Goal: Find contact information: Find contact information

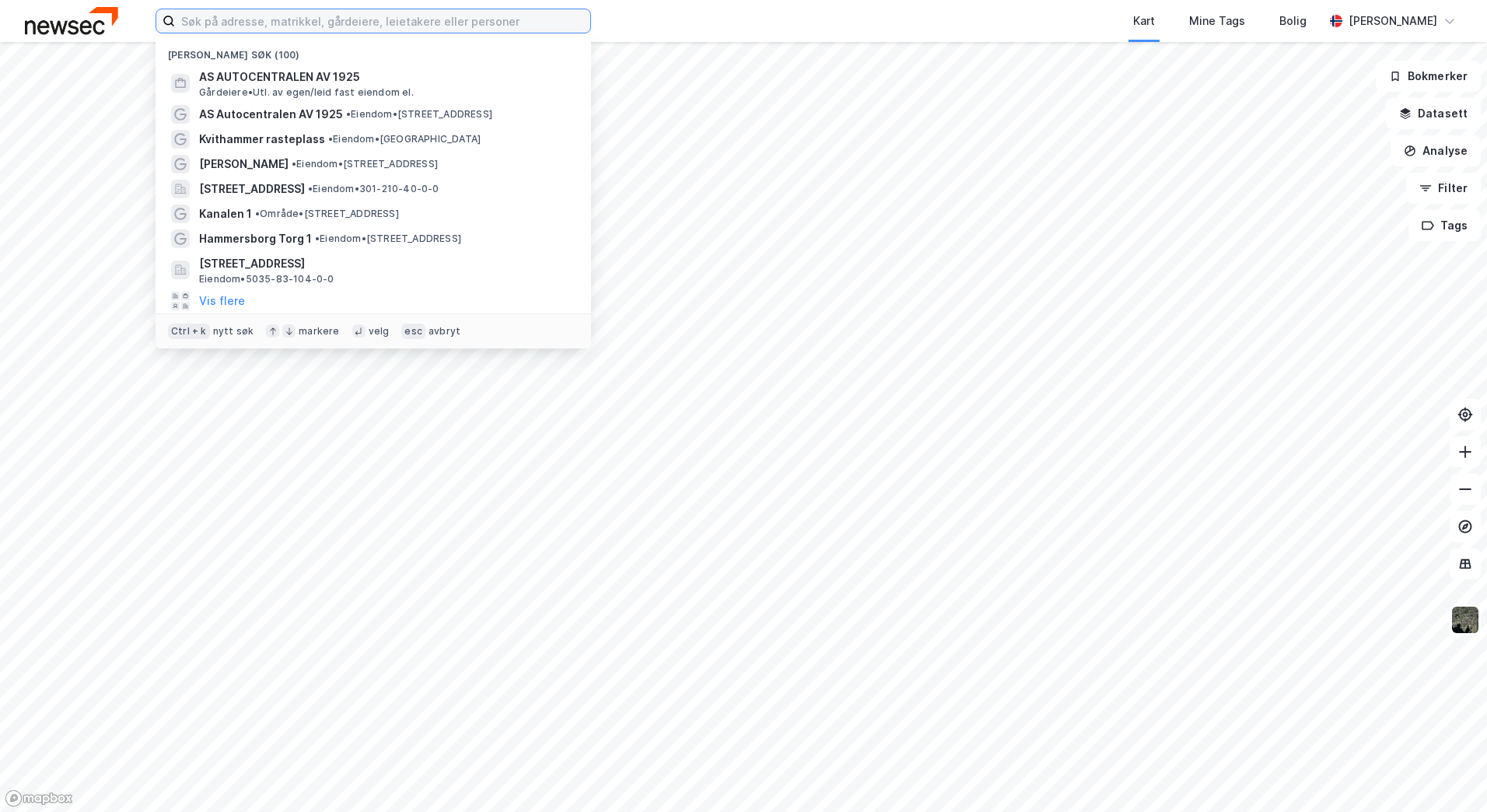
click at [266, 24] on input at bounding box center [383, 21] width 416 height 24
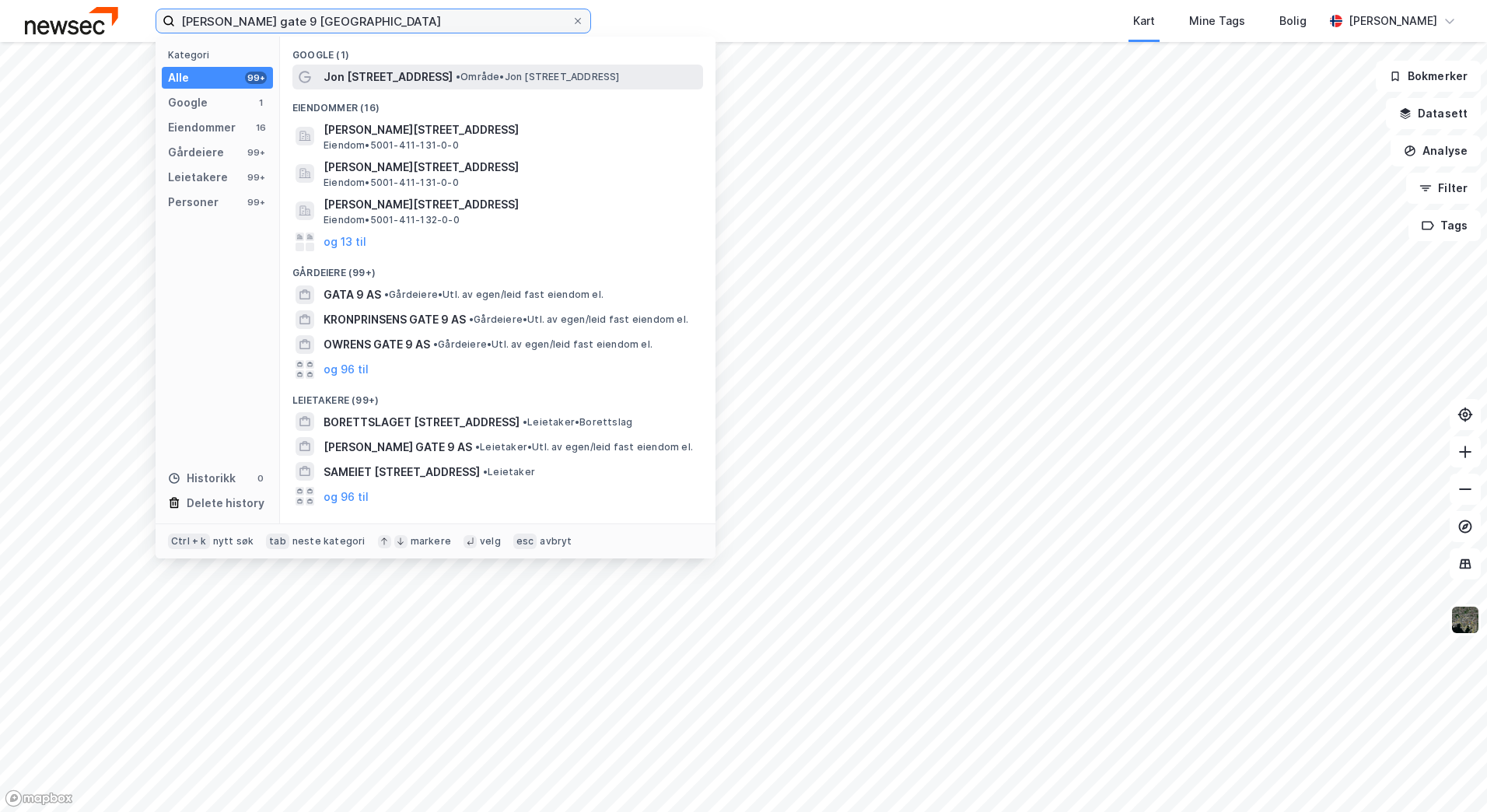
type input "[PERSON_NAME] gate 9 [GEOGRAPHIC_DATA]"
click at [381, 70] on span "Jon [STREET_ADDRESS]" at bounding box center [388, 77] width 129 height 19
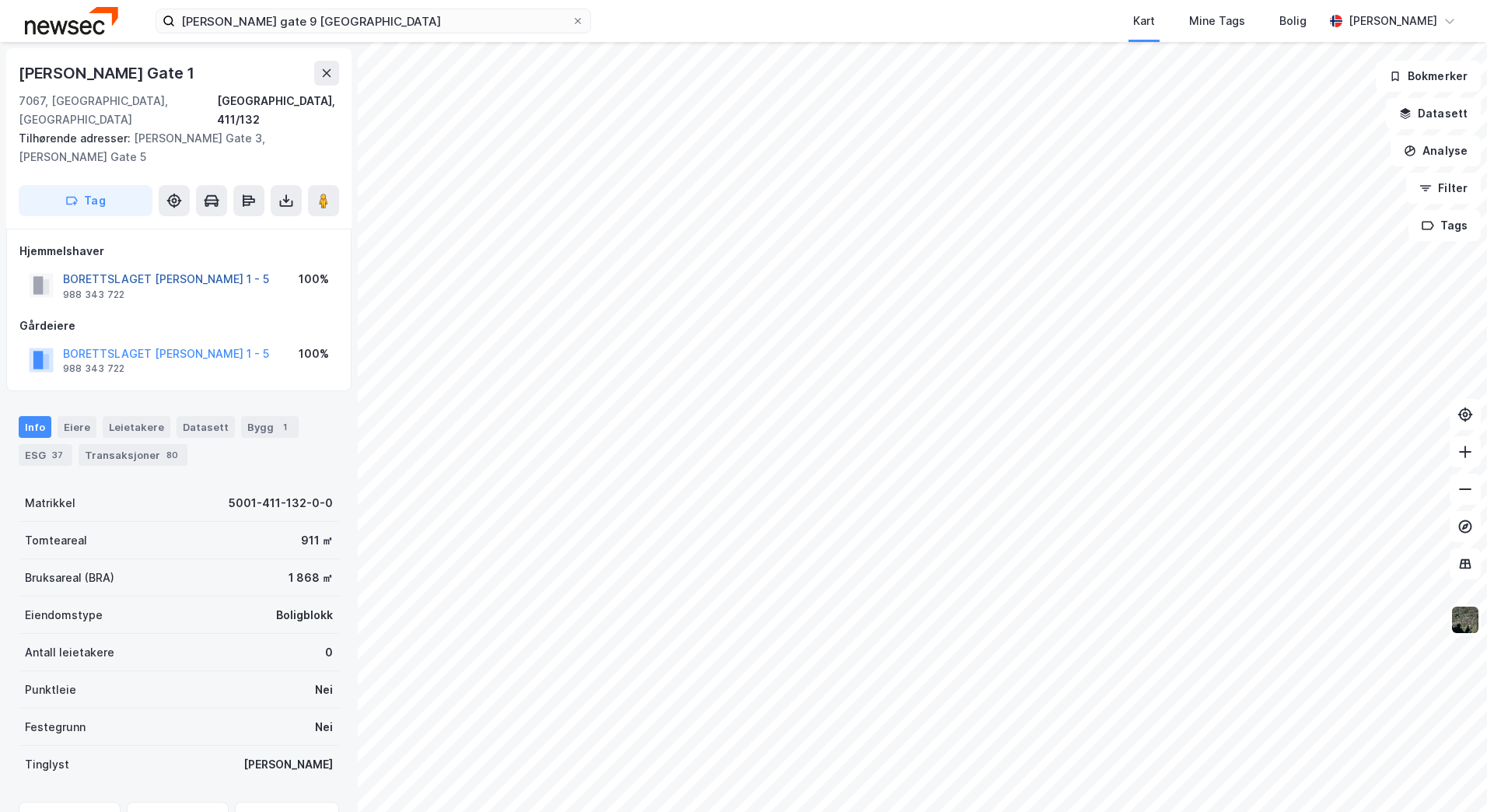
click at [0, 0] on button "BORETTSLAGET [PERSON_NAME] 1 - 5" at bounding box center [0, 0] width 0 height 0
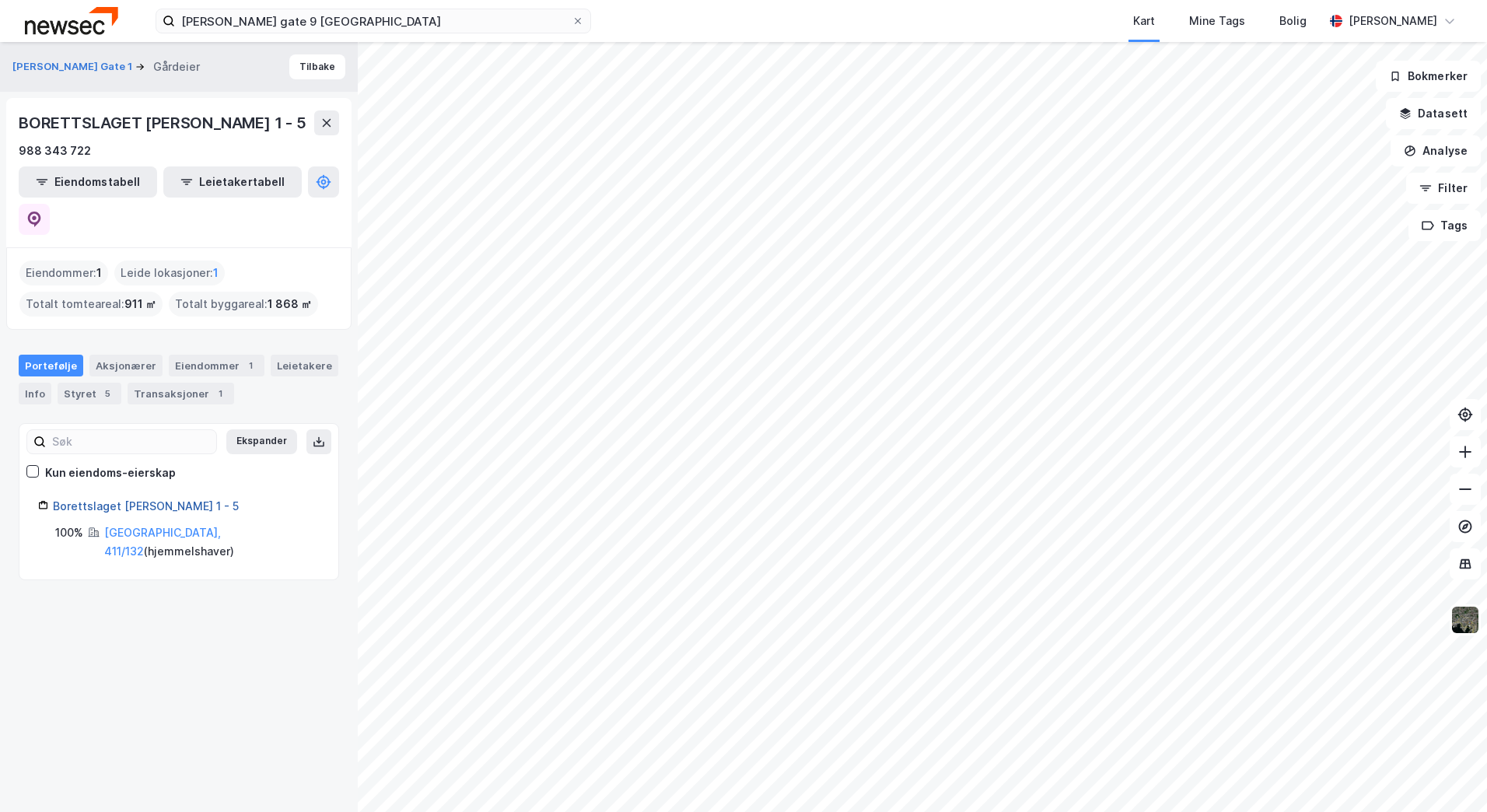
click at [139, 499] on link "Borettslaget [PERSON_NAME] 1 - 5" at bounding box center [145, 505] width 186 height 14
click at [84, 383] on div "Styret 5" at bounding box center [89, 394] width 64 height 22
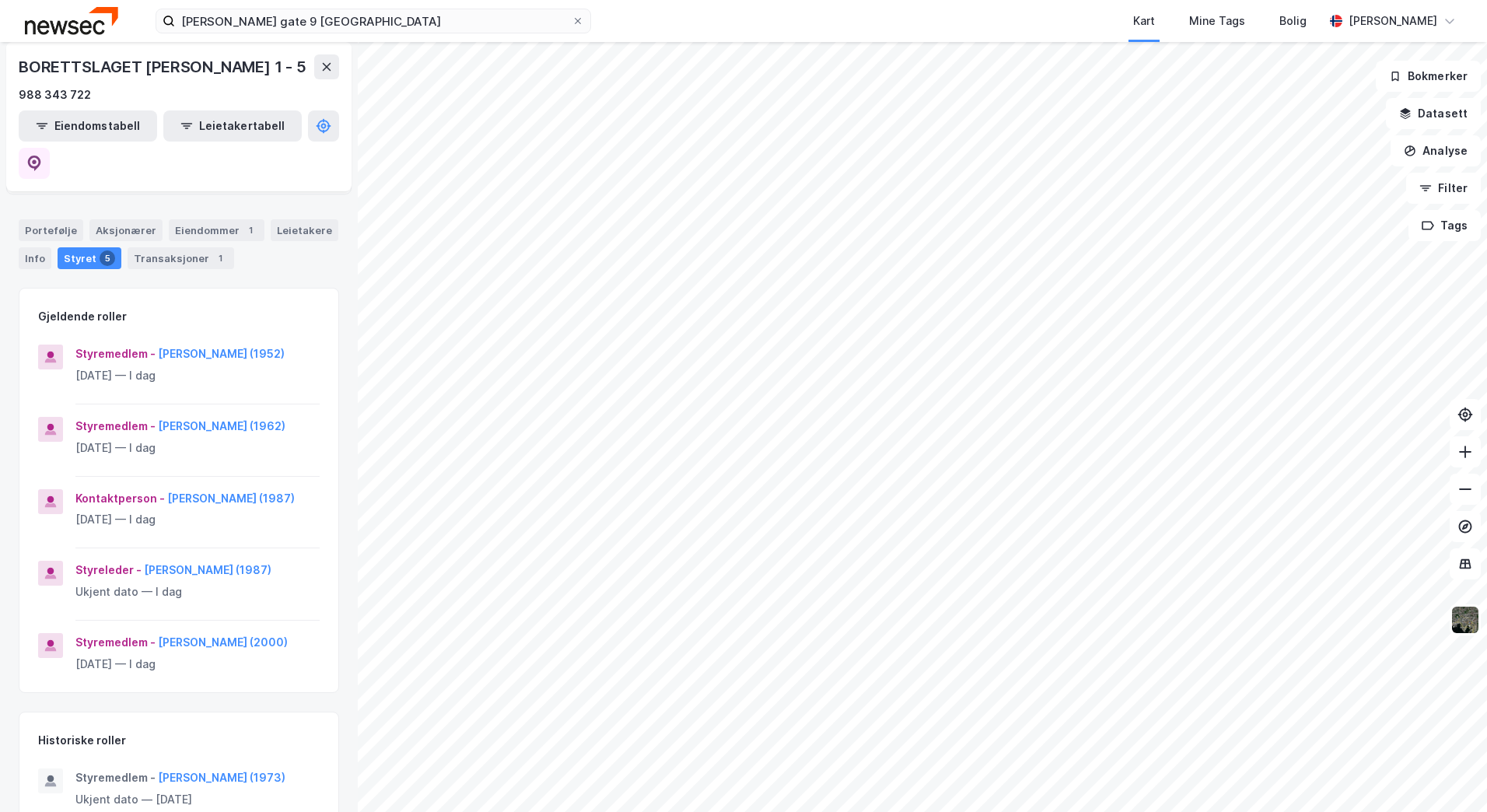
scroll to position [136, 0]
click at [0, 0] on button "[PERSON_NAME] (1987)" at bounding box center [0, 0] width 0 height 0
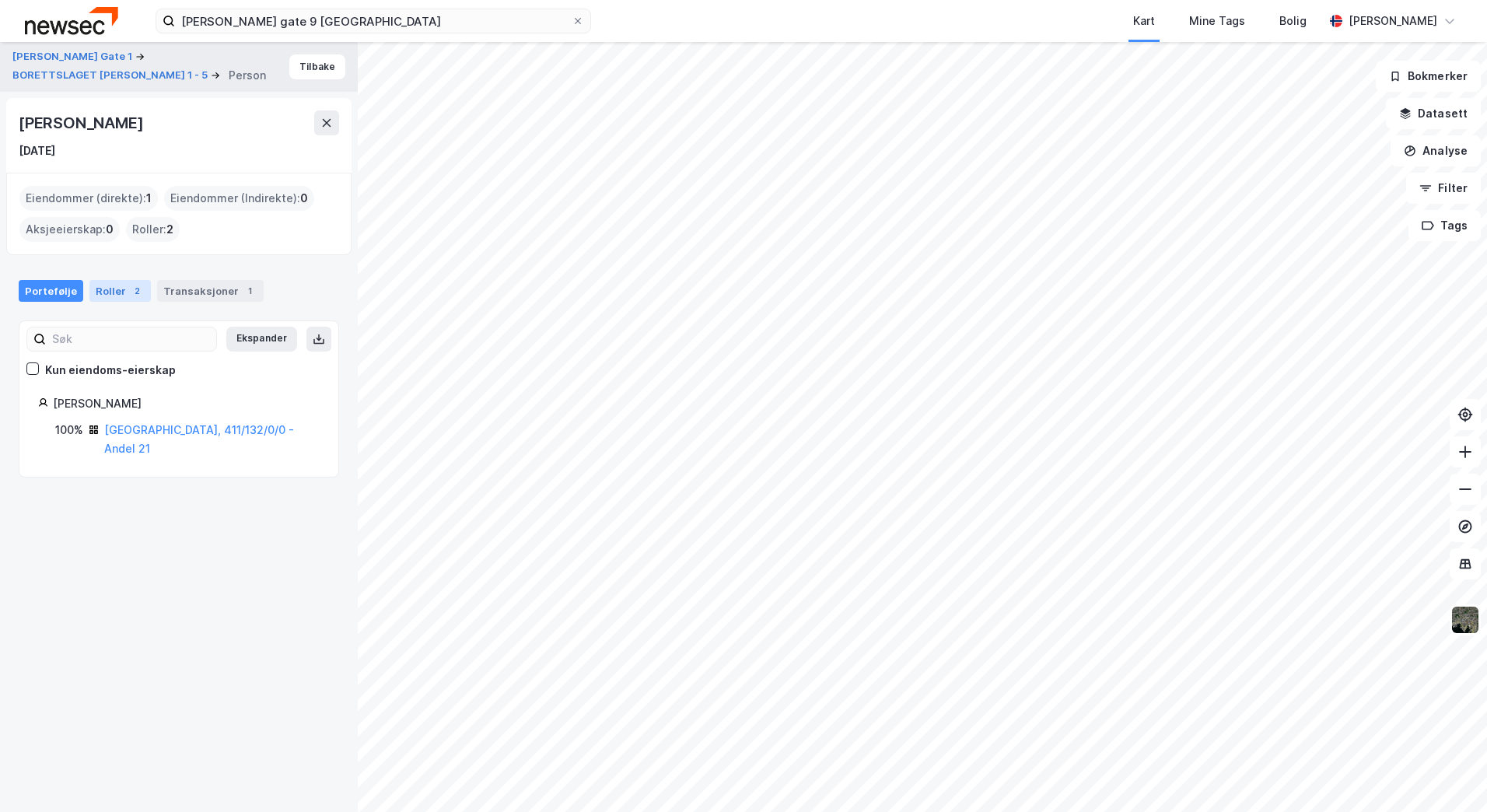
click at [129, 290] on div "2" at bounding box center [136, 290] width 15 height 15
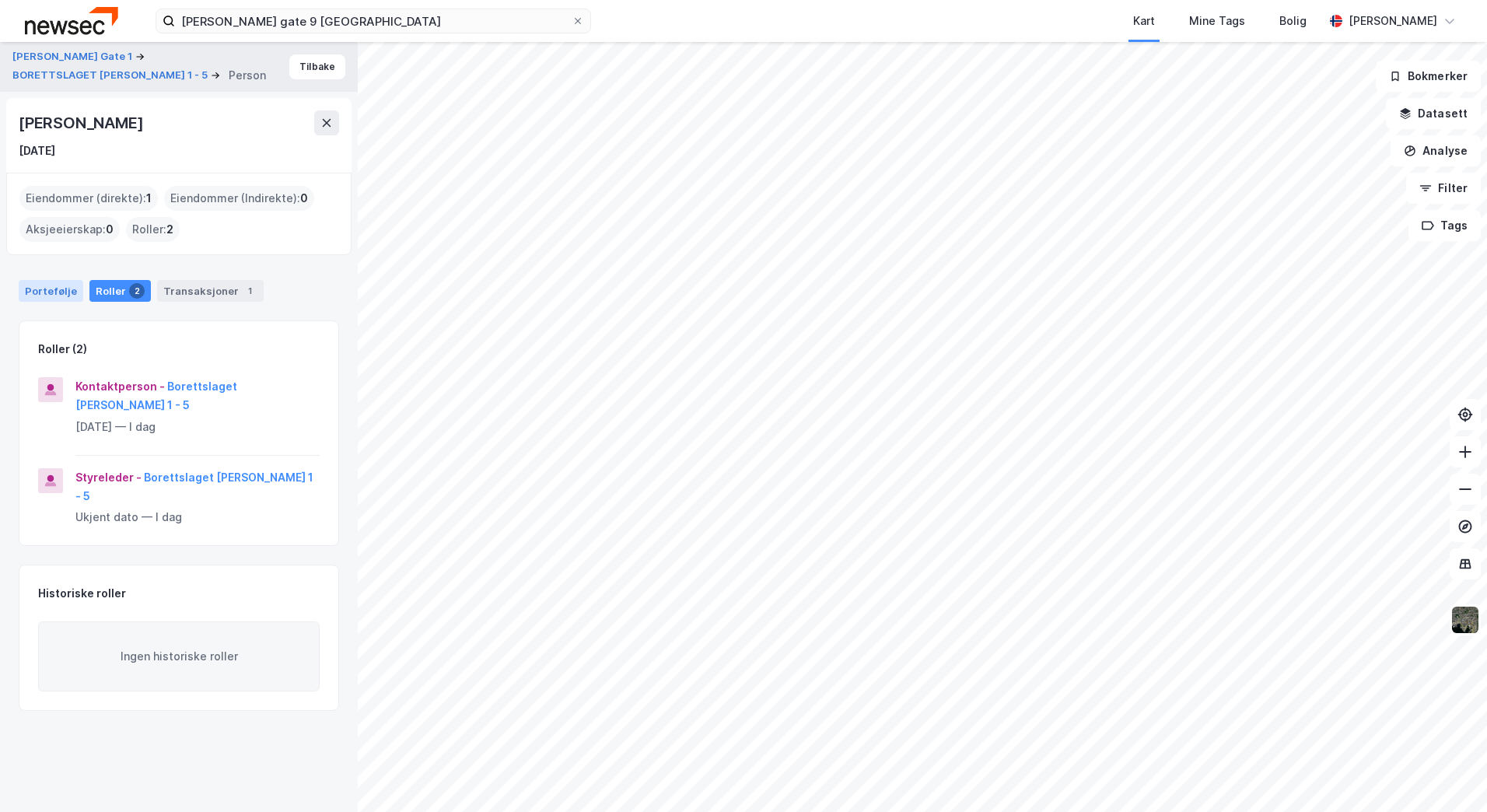
click at [57, 284] on div "Portefølje" at bounding box center [51, 290] width 64 height 22
click at [0, 0] on button "Borettslaget [PERSON_NAME] 1 - 5" at bounding box center [0, 0] width 0 height 0
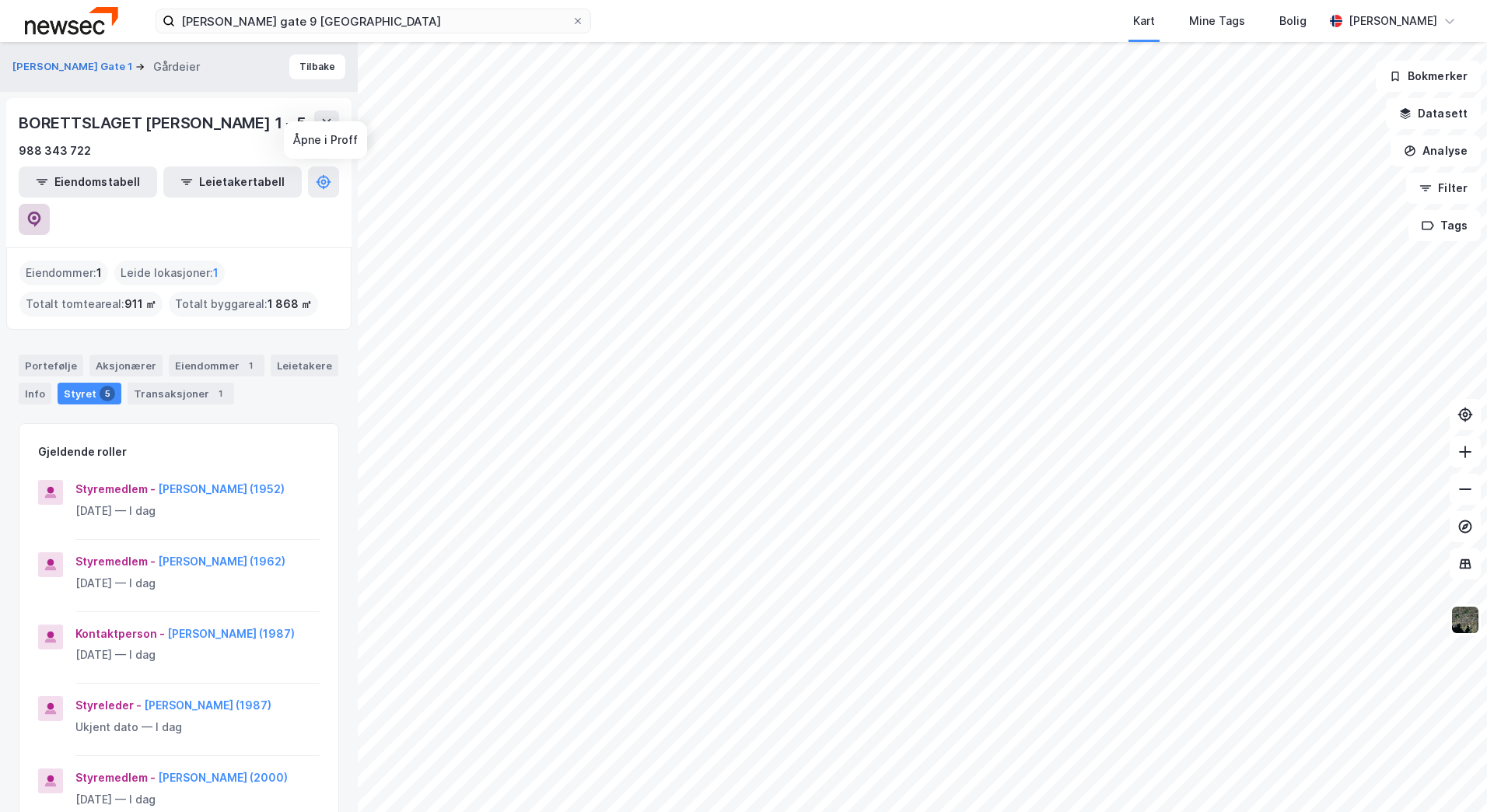
click at [41, 211] on icon at bounding box center [34, 219] width 14 height 15
